Goal: Information Seeking & Learning: Learn about a topic

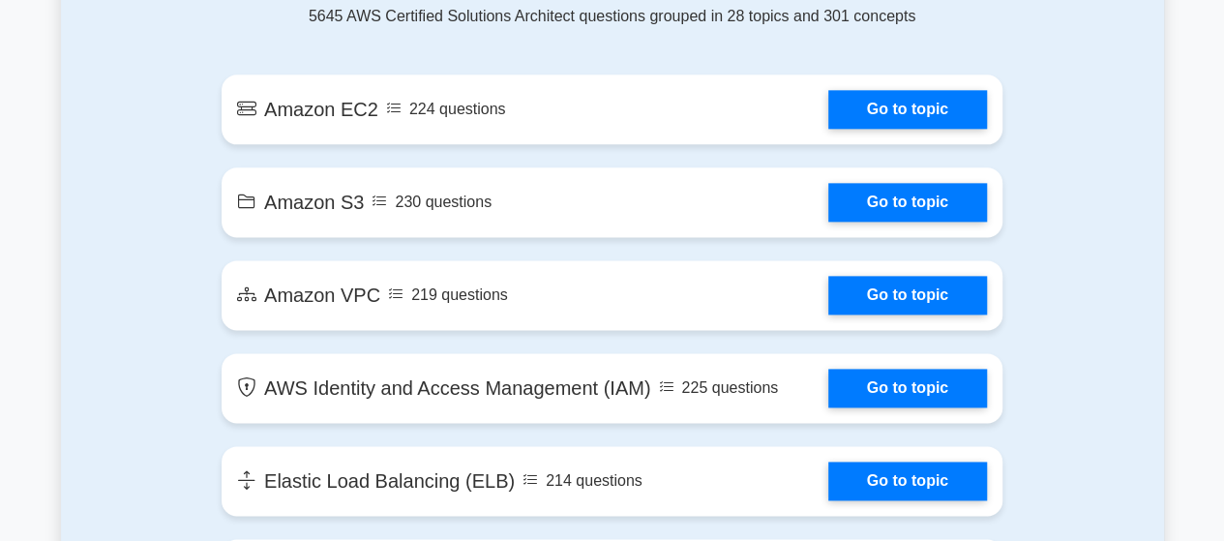
scroll to position [1150, 0]
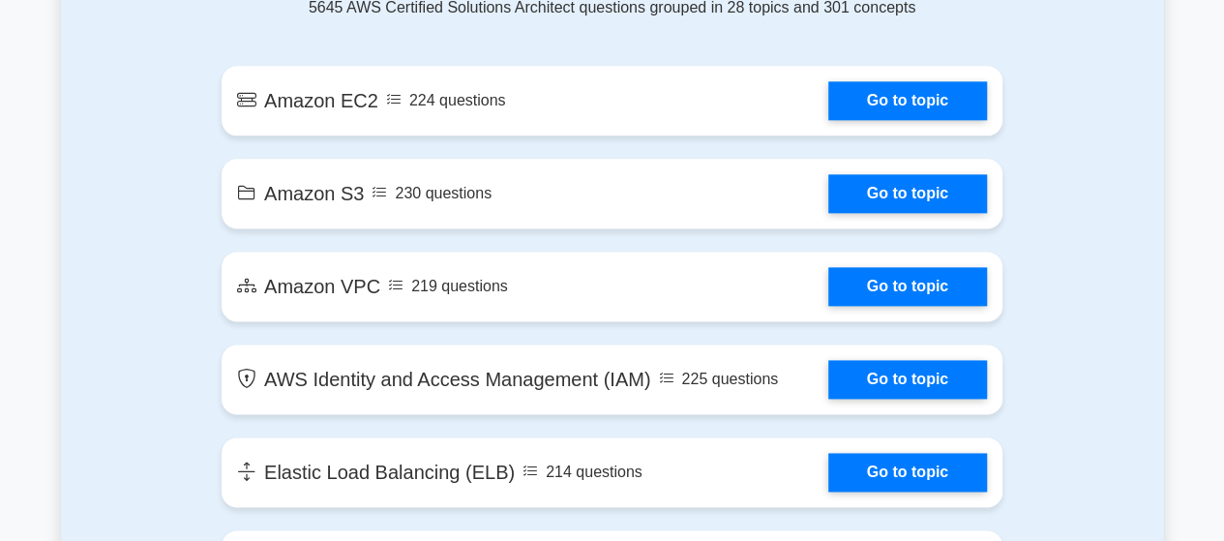
drag, startPoint x: 1235, startPoint y: 28, endPoint x: 1178, endPoint y: 122, distance: 109.8
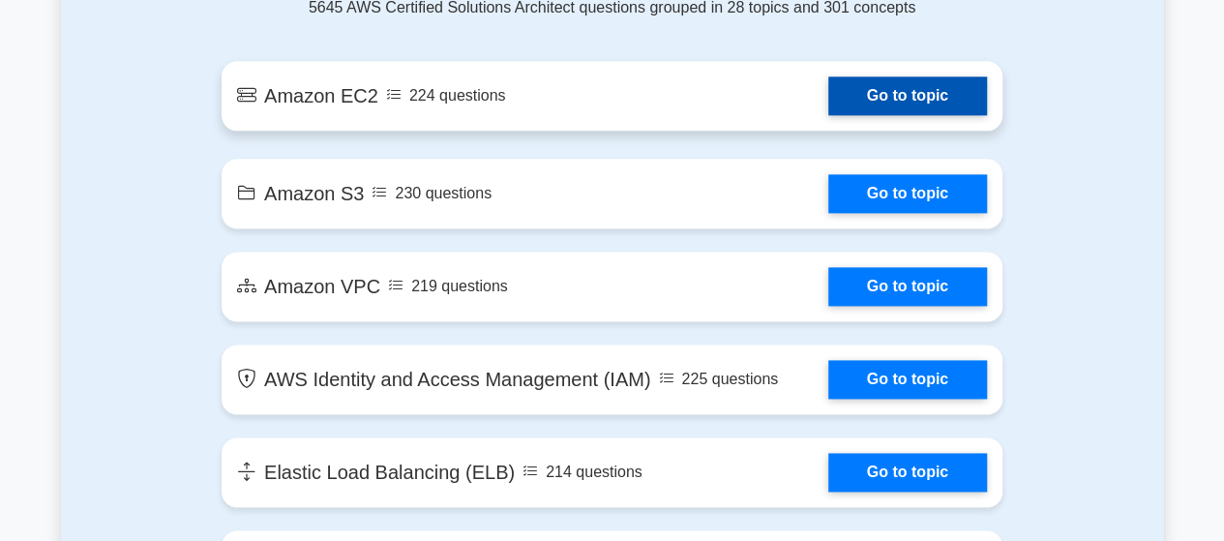
click at [855, 94] on link "Go to topic" at bounding box center [907, 95] width 159 height 39
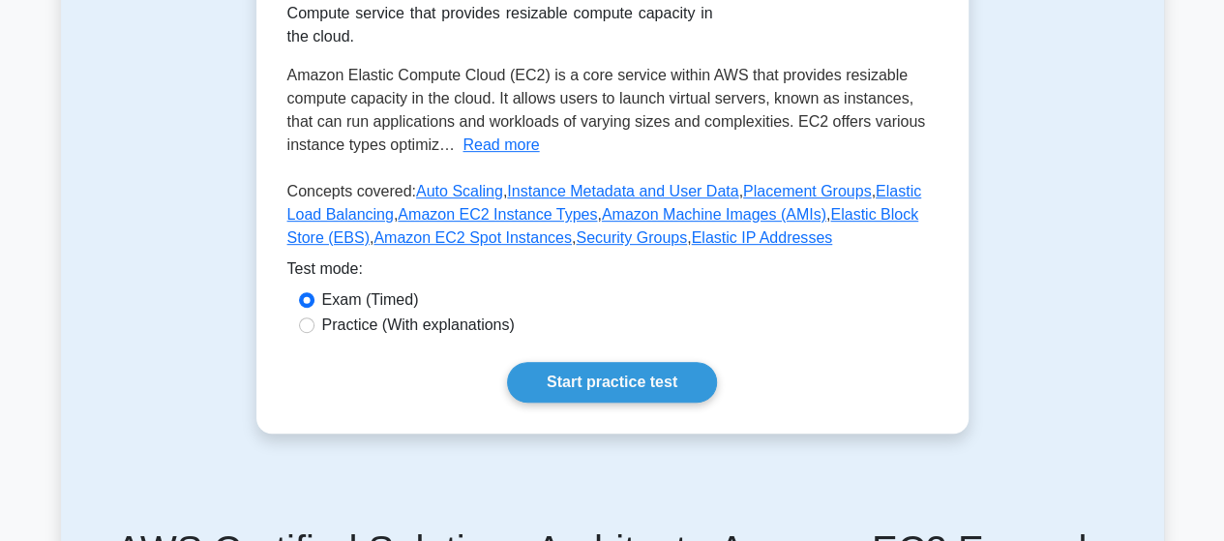
scroll to position [372, 0]
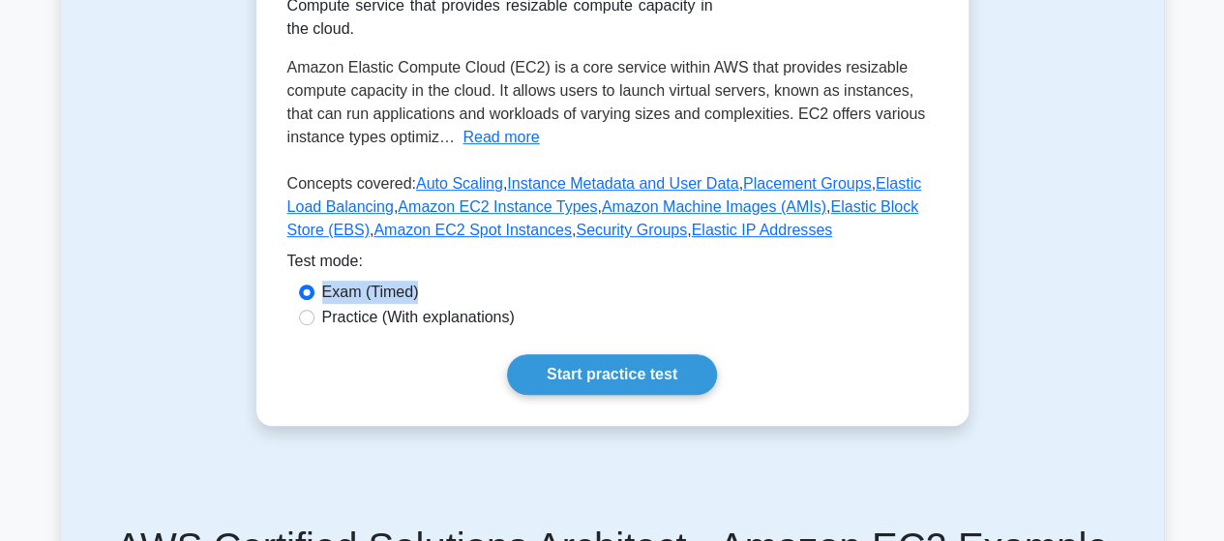
drag, startPoint x: 317, startPoint y: 293, endPoint x: 428, endPoint y: 291, distance: 110.3
click at [428, 291] on div "Exam (Timed)" at bounding box center [612, 292] width 627 height 23
click at [375, 357] on div "Start practice test" at bounding box center [612, 374] width 650 height 41
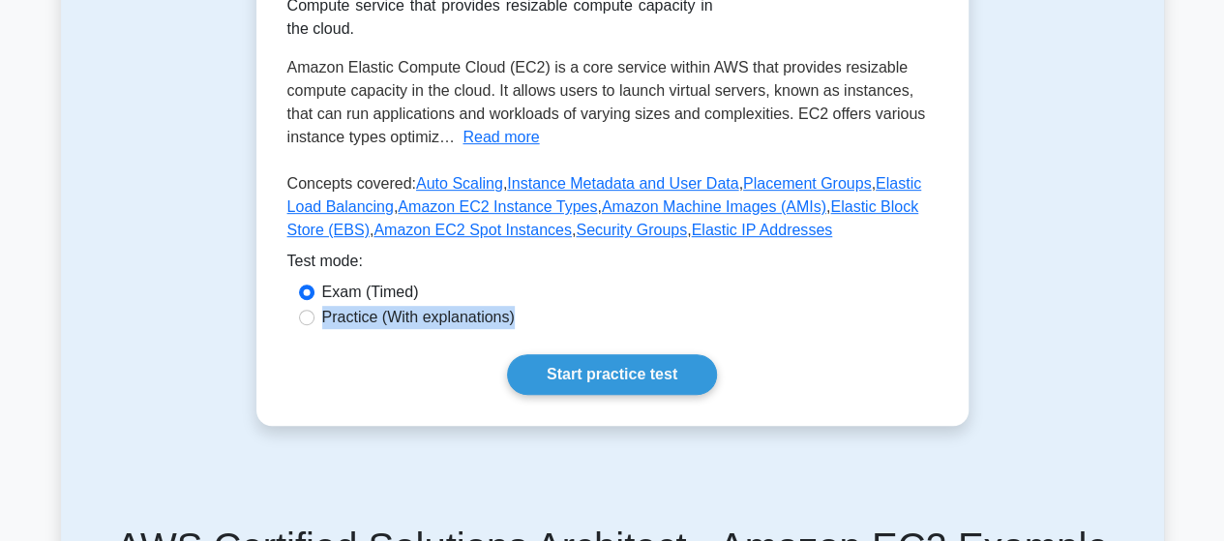
drag, startPoint x: 318, startPoint y: 318, endPoint x: 555, endPoint y: 313, distance: 237.0
click at [555, 313] on div "Practice (With explanations)" at bounding box center [612, 317] width 627 height 23
click at [680, 312] on div "Practice (With explanations)" at bounding box center [612, 317] width 627 height 23
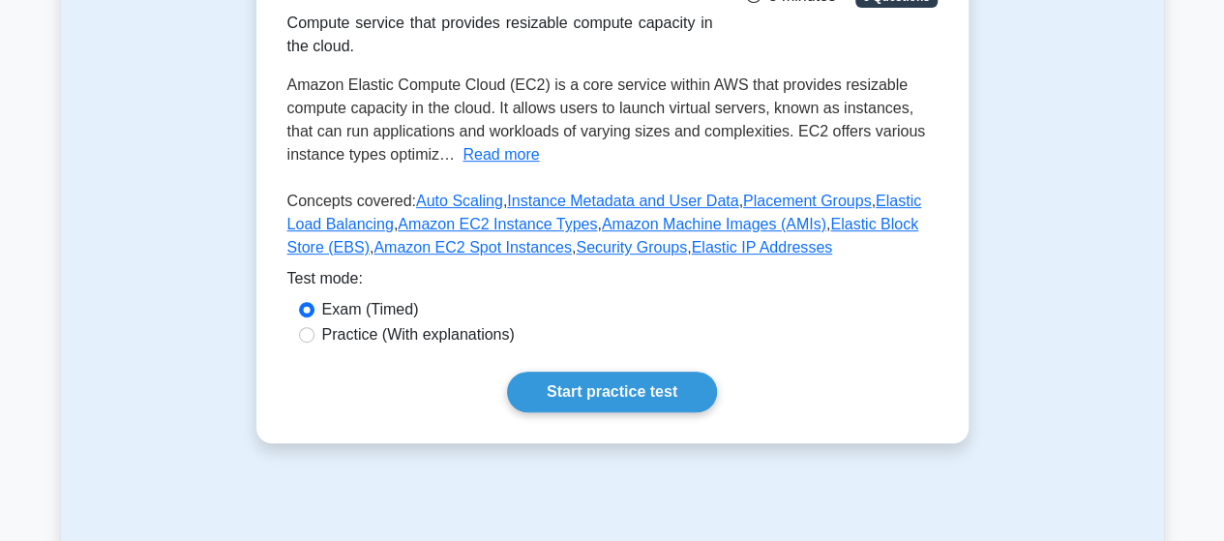
scroll to position [366, 0]
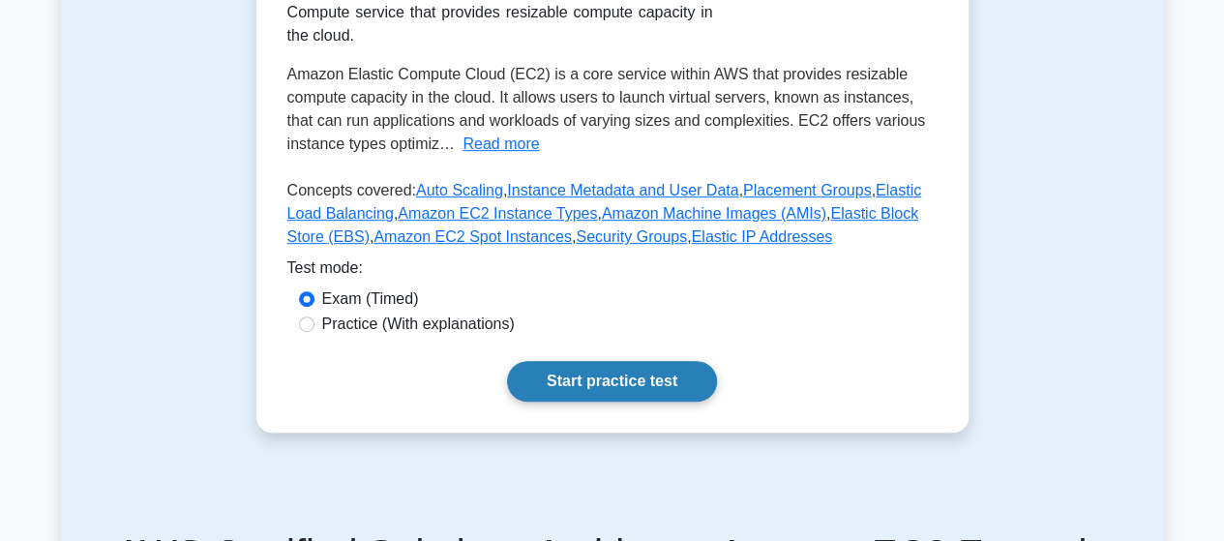
click at [596, 384] on link "Start practice test" at bounding box center [612, 381] width 210 height 41
